Goal: Find specific fact: Find specific fact

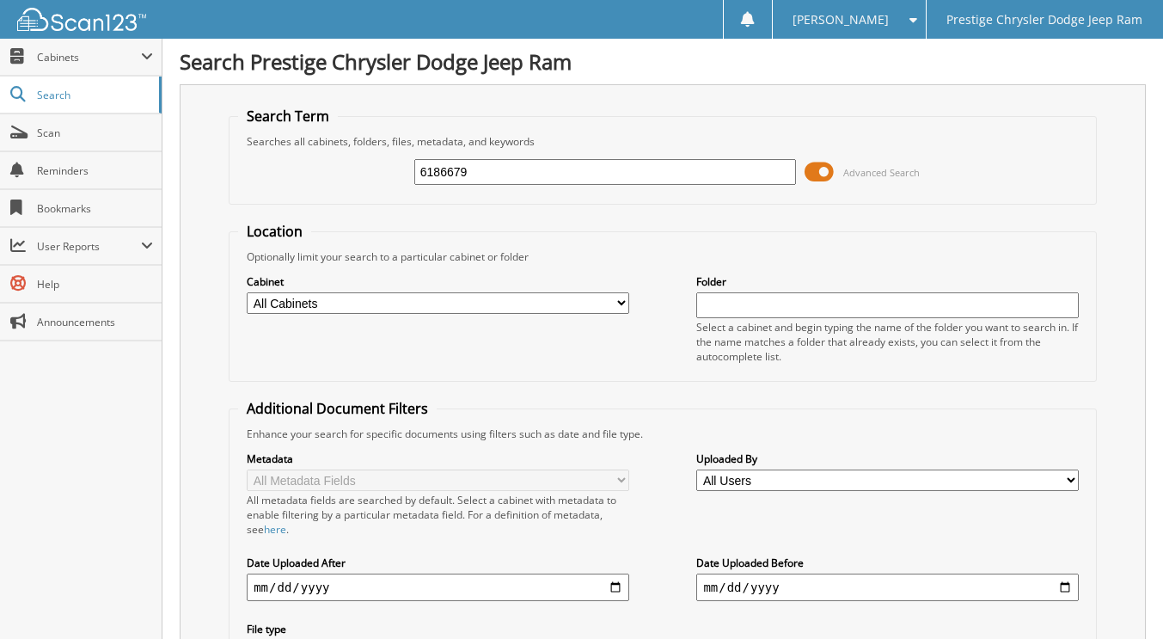
type input "6186679"
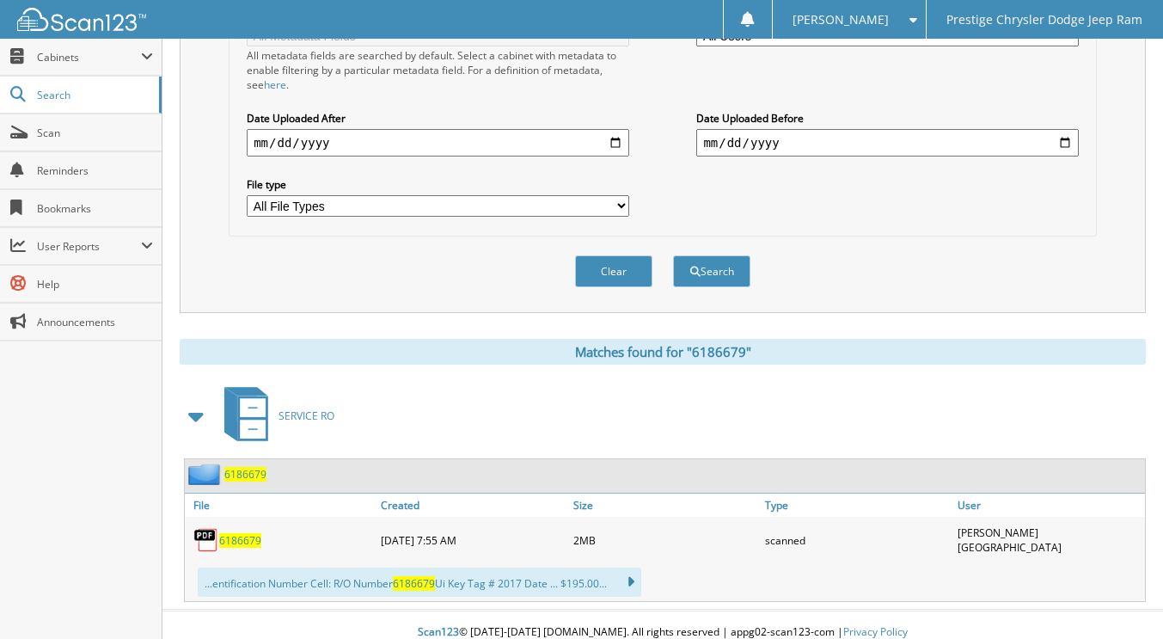
scroll to position [446, 0]
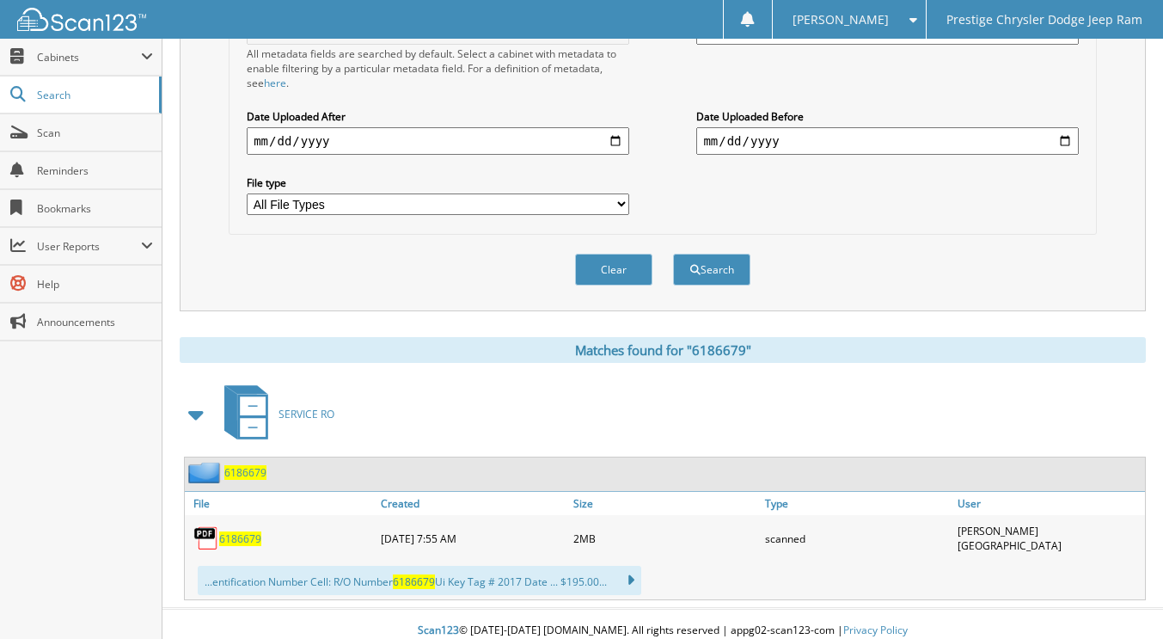
drag, startPoint x: 248, startPoint y: 525, endPoint x: 277, endPoint y: 501, distance: 37.2
click at [248, 531] on span "6186679" at bounding box center [240, 538] width 42 height 15
